Goal: Information Seeking & Learning: Learn about a topic

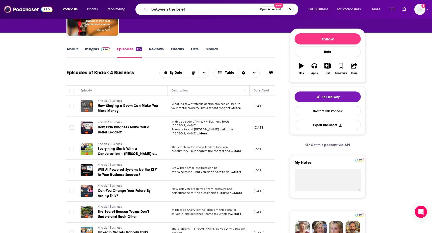
type input "between the briefs"
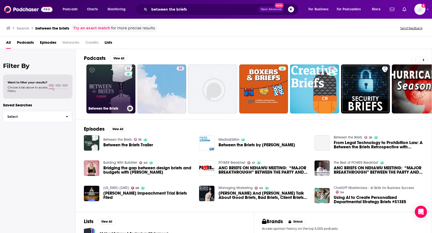
click at [110, 97] on link "26 Between the Briefs" at bounding box center [110, 88] width 49 height 49
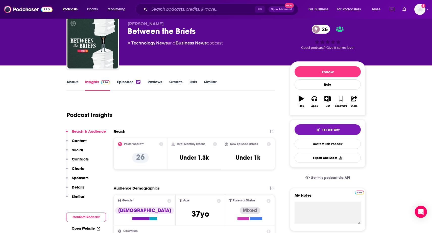
scroll to position [18, 0]
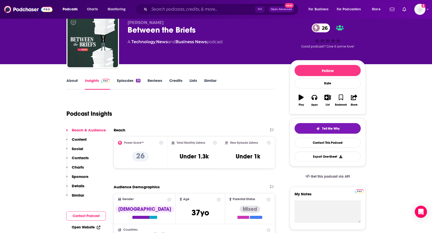
click at [71, 85] on link "About" at bounding box center [71, 84] width 11 height 12
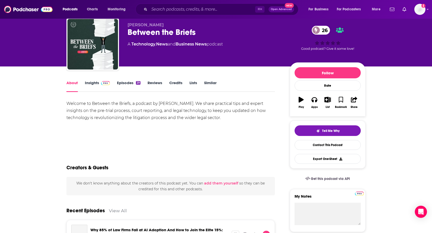
scroll to position [16, 0]
